Goal: Transaction & Acquisition: Subscribe to service/newsletter

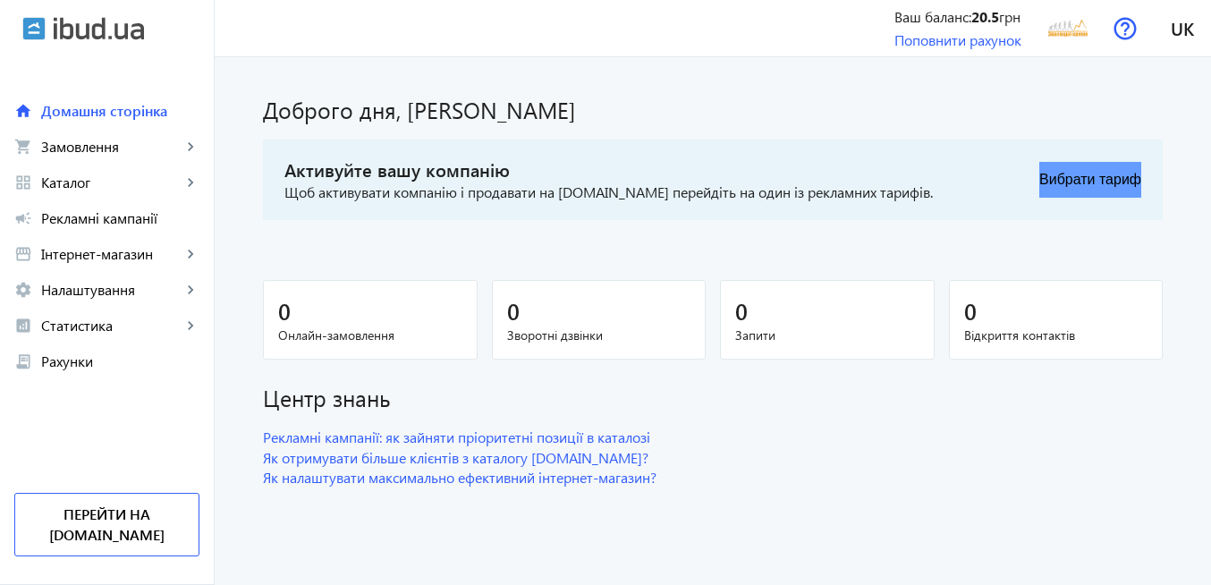
click at [1045, 182] on button "Вибрати тариф" at bounding box center [1090, 180] width 102 height 36
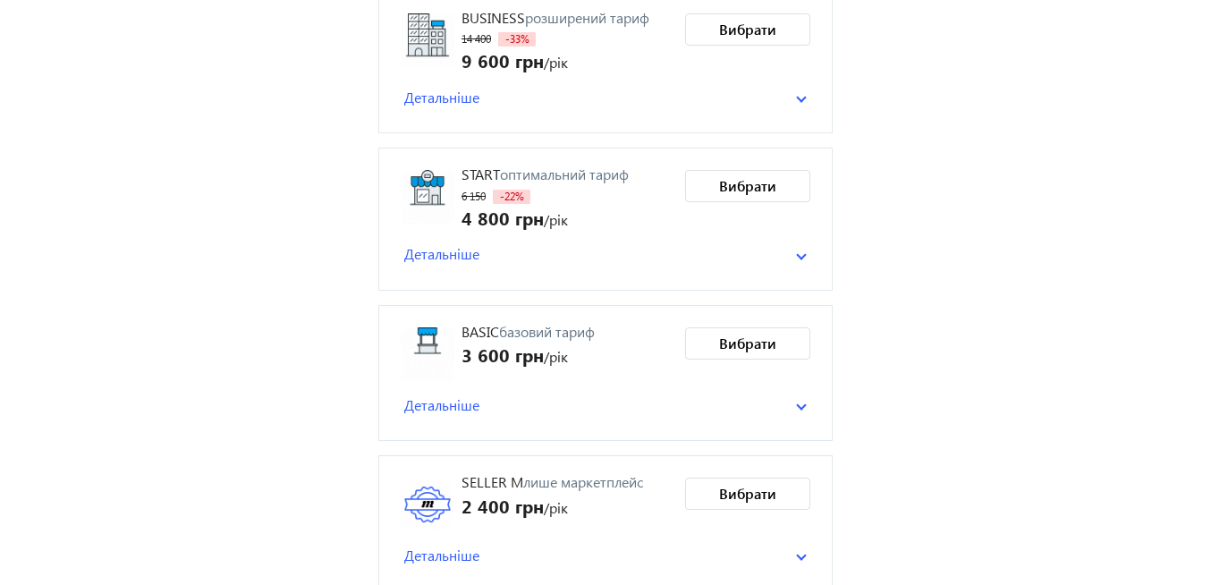
scroll to position [386, 0]
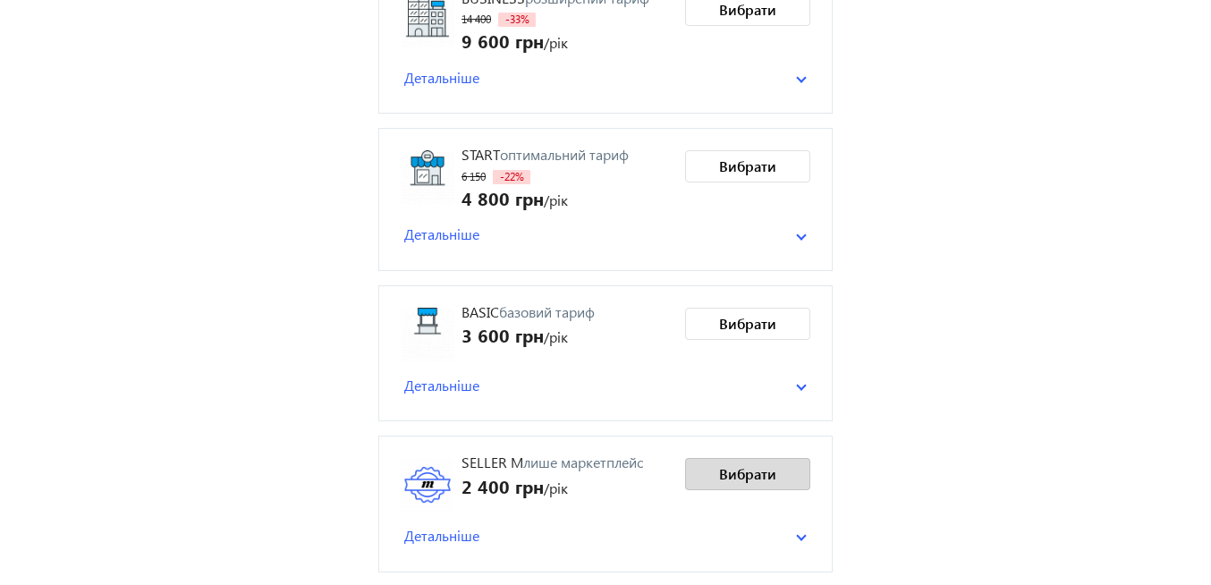
click at [766, 475] on span "Вибрати" at bounding box center [747, 474] width 57 height 20
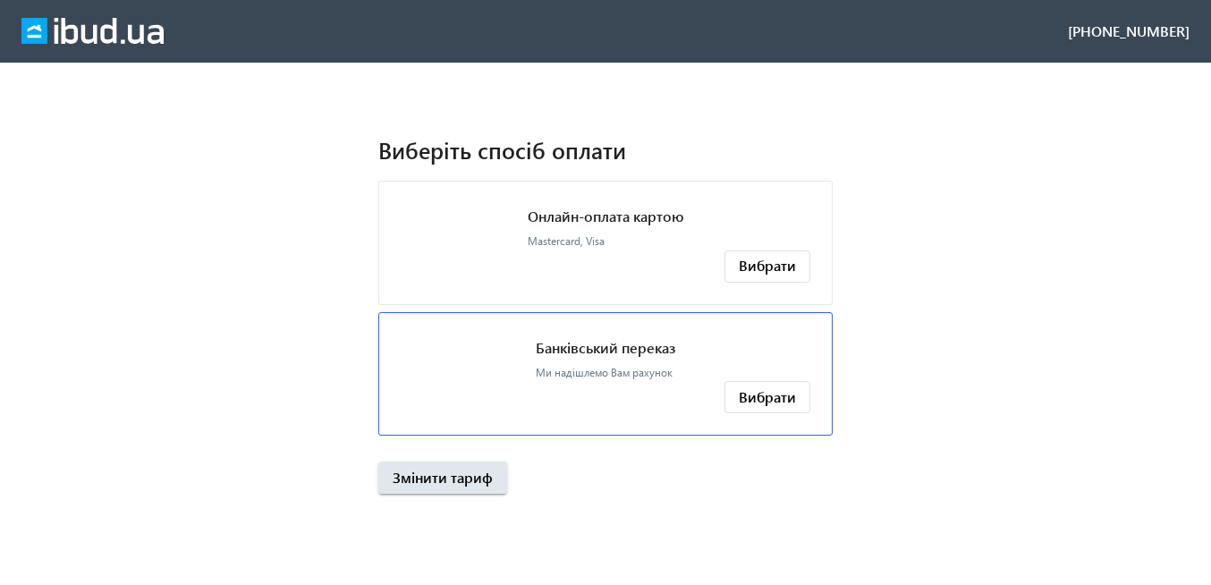
click at [630, 347] on p "Банківський переказ" at bounding box center [606, 348] width 140 height 20
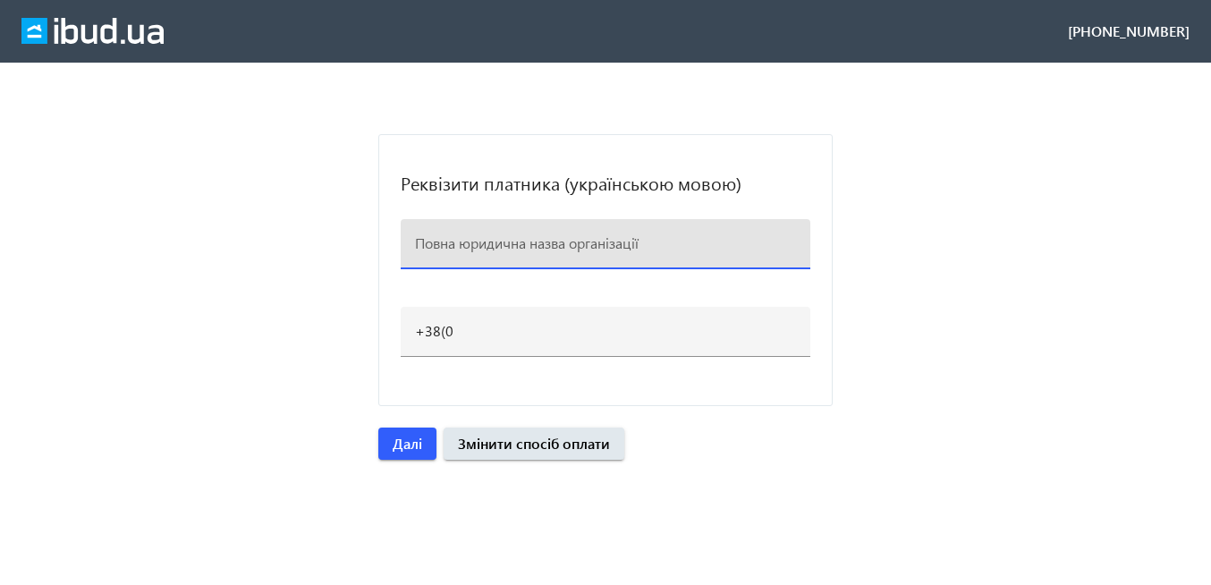
click at [531, 248] on input at bounding box center [605, 242] width 381 height 19
paste input "ЕВОЛЮЦІЯ КАМЕНЮ"
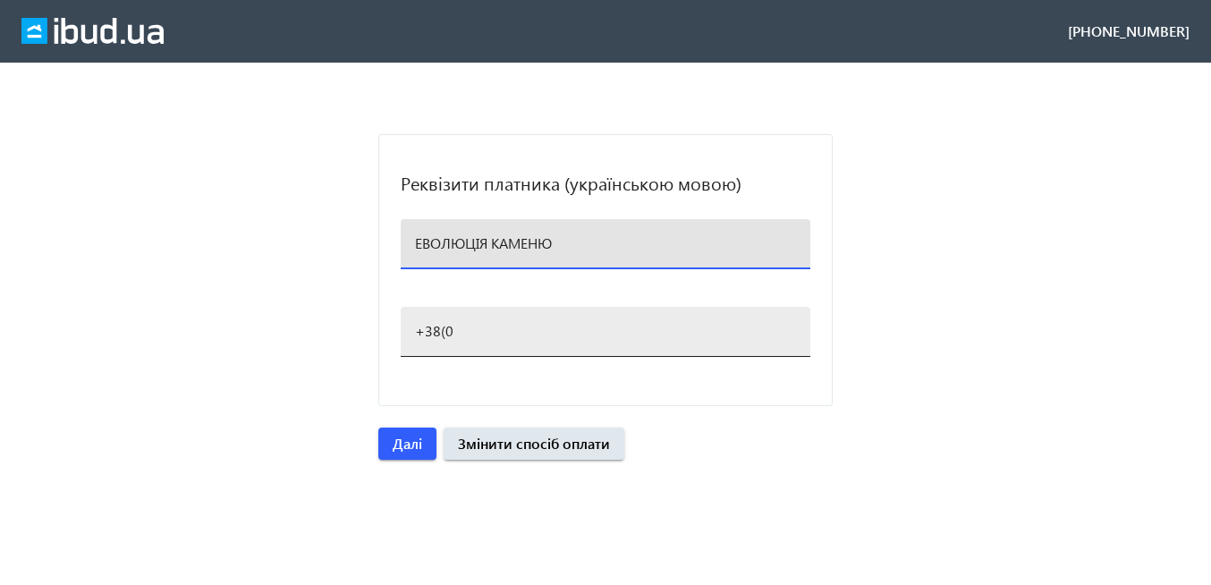
type input "ЕВОЛЮЦІЯ КАМЕНЮ"
click at [460, 334] on input "+38(0" at bounding box center [605, 330] width 381 height 19
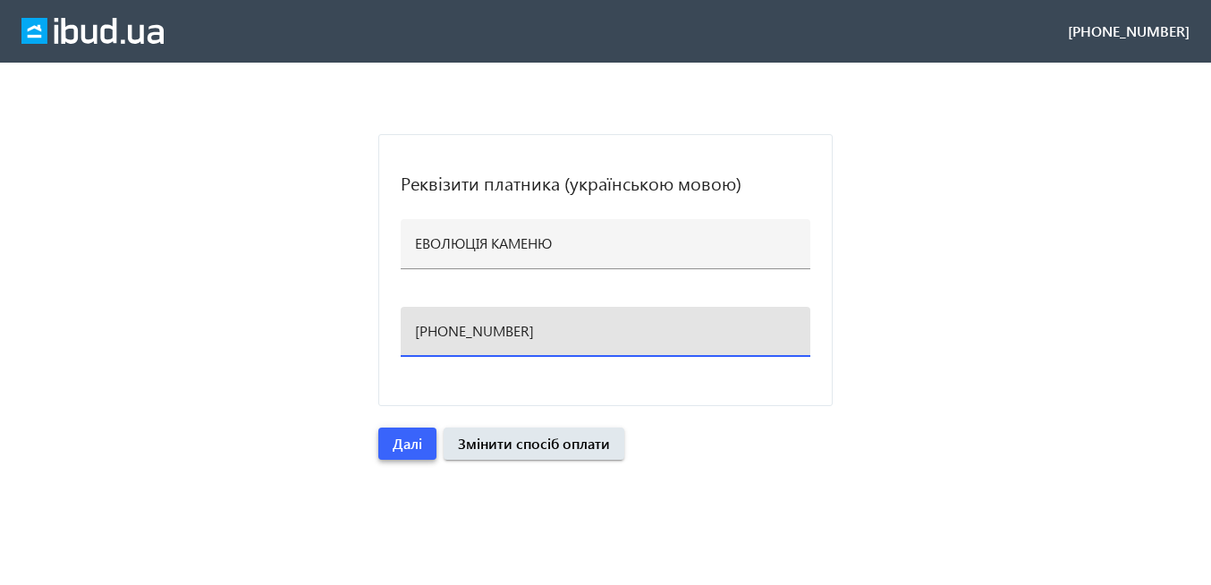
type input "[PHONE_NUMBER]"
click at [413, 447] on span "Далі" at bounding box center [408, 444] width 30 height 20
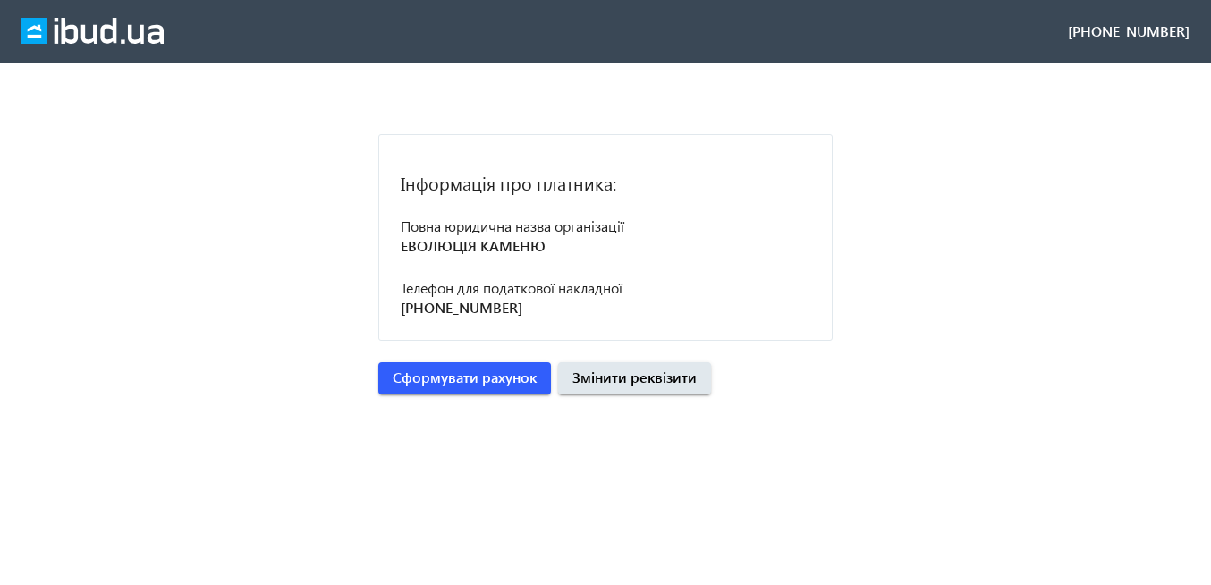
drag, startPoint x: 529, startPoint y: 307, endPoint x: 395, endPoint y: 304, distance: 134.2
click at [395, 304] on mat-card "Інформація про платника: Повна юридична назва організації ЕВОЛЮЦІЯ КАМЕНЮ Телеф…" at bounding box center [605, 237] width 454 height 207
copy p "[PHONE_NUMBER]"
drag, startPoint x: 399, startPoint y: 248, endPoint x: 552, endPoint y: 252, distance: 153.0
click at [552, 252] on mat-card "Інформація про платника: Повна юридична назва організації ЕВОЛЮЦІЯ КАМЕНЮ Телеф…" at bounding box center [605, 237] width 454 height 207
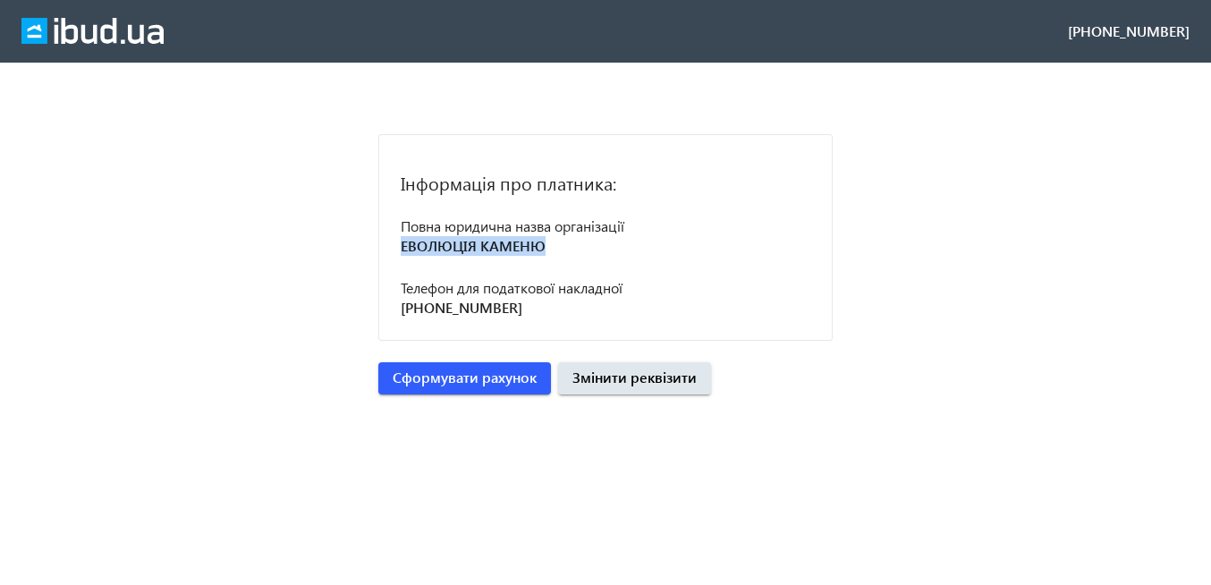
copy p "ЕВОЛЮЦІЯ КАМЕНЮ"
click at [493, 384] on span "Сформувати рахунок" at bounding box center [465, 378] width 144 height 20
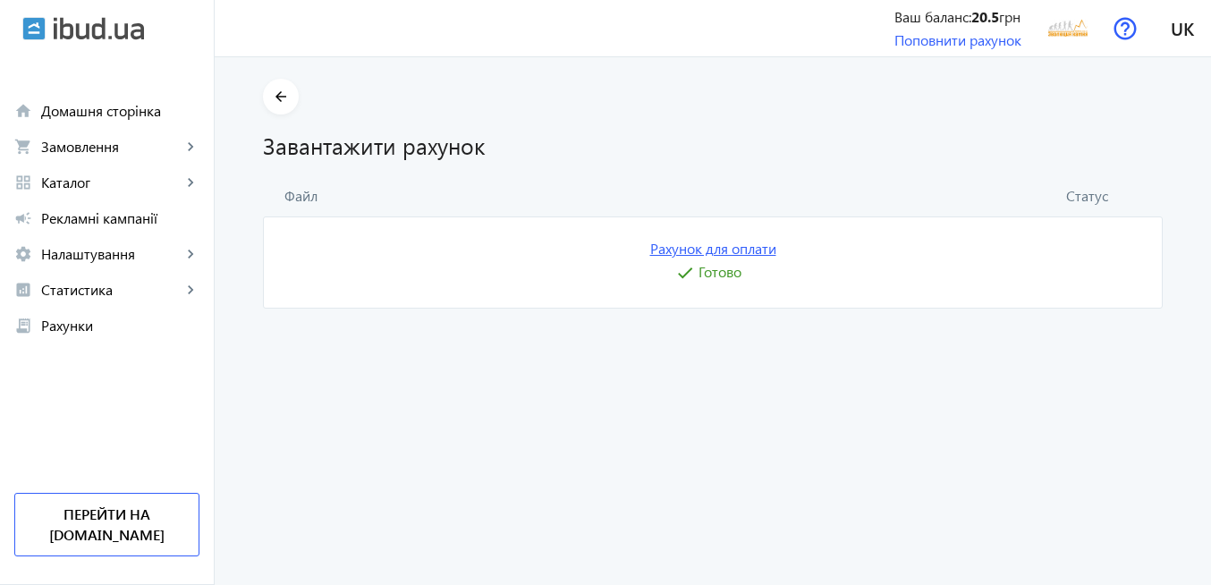
click at [730, 250] on link "Рахунок для оплати" at bounding box center [713, 249] width 126 height 20
drag, startPoint x: 1080, startPoint y: 41, endPoint x: 1081, endPoint y: 50, distance: 9.0
click at [1080, 42] on img at bounding box center [1068, 28] width 40 height 40
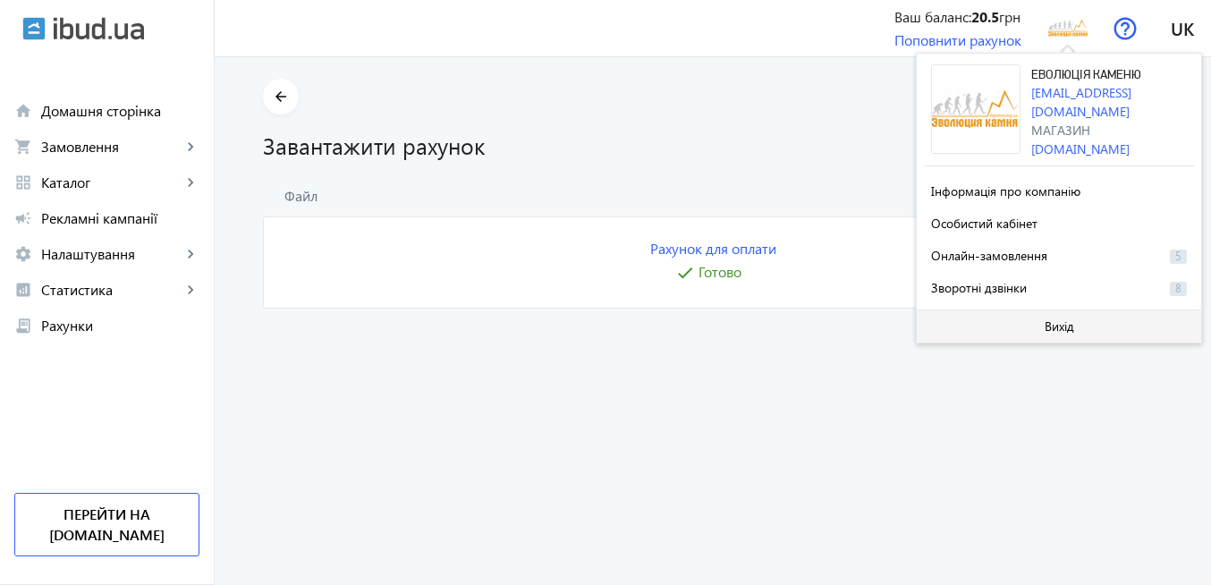
click at [1073, 322] on span "Вихід" at bounding box center [1060, 326] width 30 height 14
